Goal: Navigation & Orientation: Find specific page/section

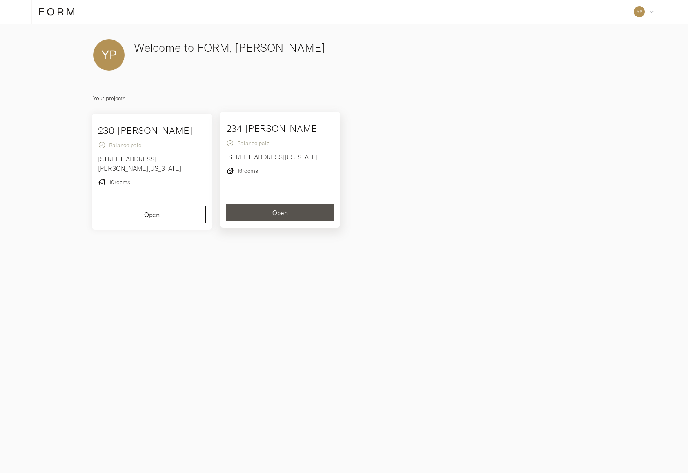
click at [270, 213] on button "Open" at bounding box center [280, 213] width 108 height 18
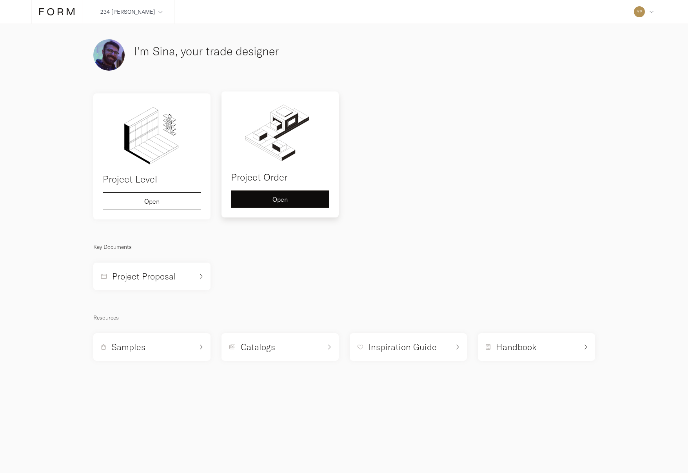
click at [276, 208] on button "Open" at bounding box center [280, 199] width 98 height 18
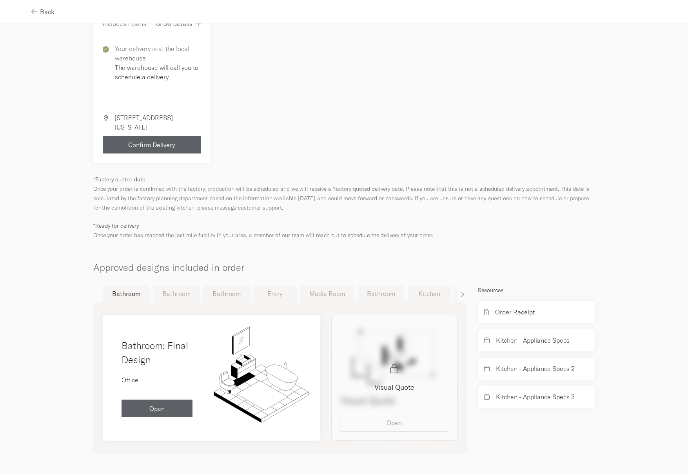
scroll to position [330, 0]
click at [465, 288] on div "Bathroom Bathroom Bathroom Entry Media Room Bathroom Kitchen Kitchen Laundry Ba…" at bounding box center [280, 369] width 385 height 168
click at [462, 291] on icon "button" at bounding box center [464, 294] width 4 height 6
click at [414, 290] on button "Kitchen" at bounding box center [398, 293] width 44 height 16
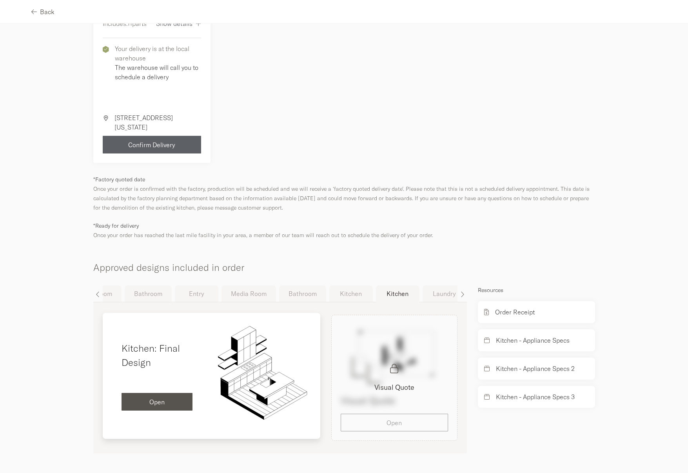
click at [173, 404] on div "Open" at bounding box center [157, 402] width 59 height 6
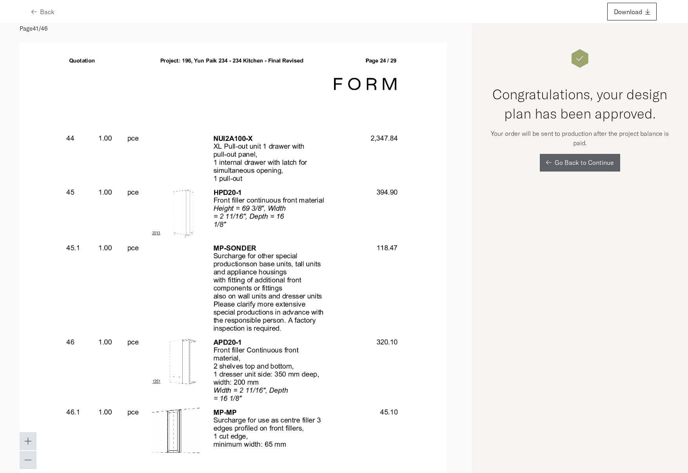
scroll to position [19390, 0]
